Goal: Find specific page/section: Find specific page/section

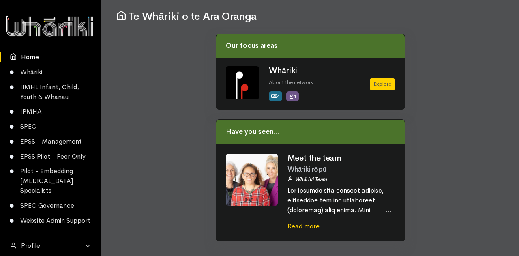
click at [288, 222] on link "Read more..." at bounding box center [307, 226] width 38 height 9
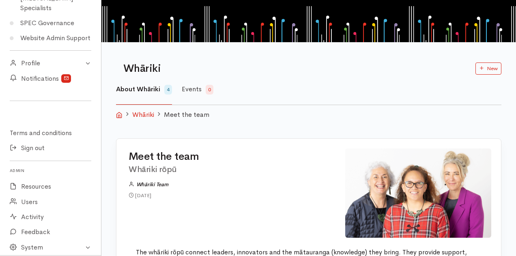
scroll to position [180, 0]
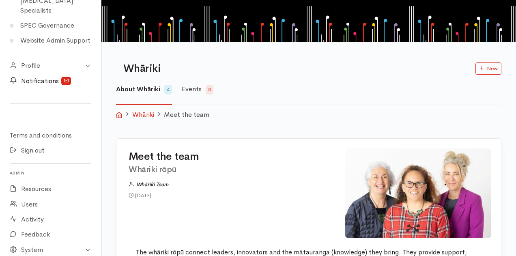
click at [38, 88] on link "Notifications" at bounding box center [50, 80] width 101 height 15
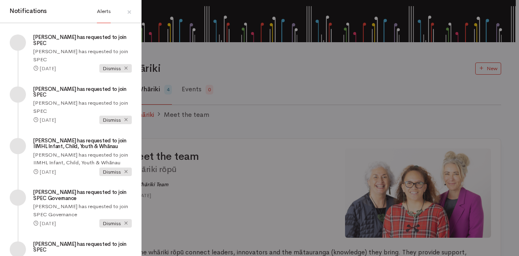
click at [136, 13] on link "×" at bounding box center [129, 12] width 24 height 22
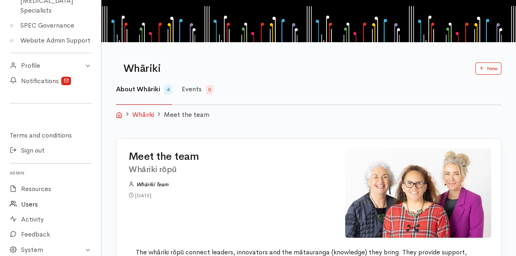
click at [28, 212] on link "Users" at bounding box center [50, 204] width 101 height 15
